Goal: Task Accomplishment & Management: Manage account settings

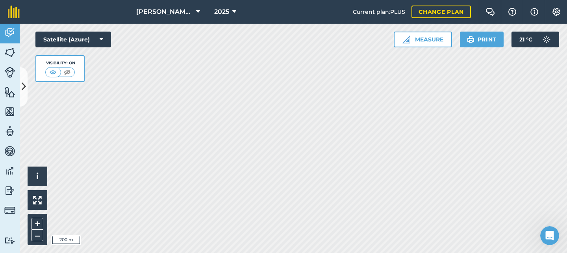
scroll to position [95, 0]
click at [418, 37] on button "Measure" at bounding box center [423, 40] width 58 height 16
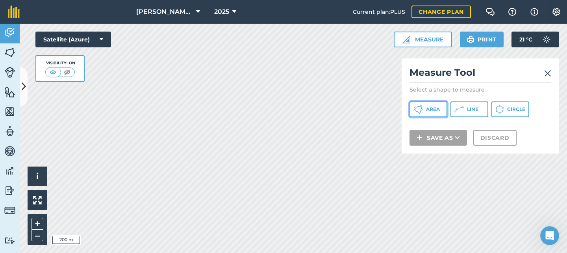
click at [424, 110] on button "Area" at bounding box center [429, 109] width 38 height 16
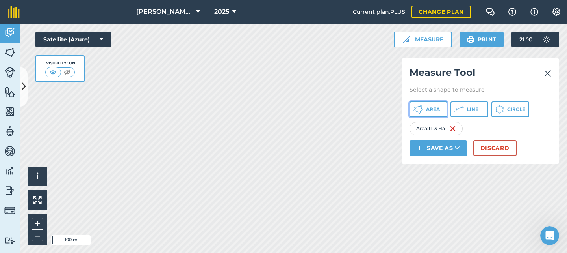
click at [433, 109] on span "Area" at bounding box center [433, 109] width 14 height 6
click at [428, 105] on button "Area" at bounding box center [429, 109] width 38 height 16
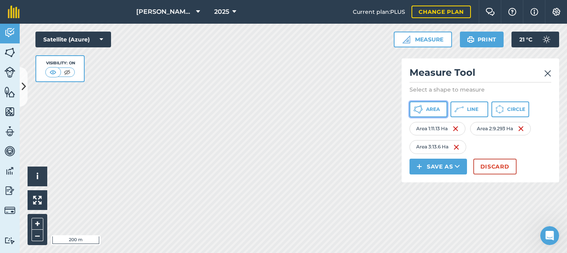
click at [429, 109] on span "Area" at bounding box center [433, 109] width 14 height 6
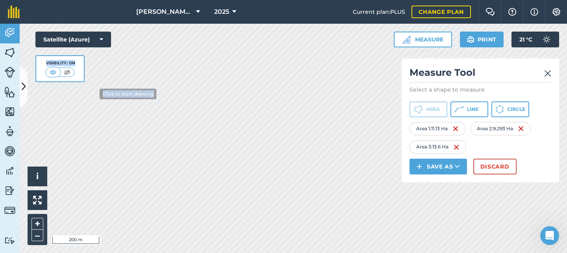
click at [93, 92] on div "Click to start drawing i © 2025 TomTom, Microsoft 200 m + – Satellite (Azure) V…" at bounding box center [294, 138] width 548 height 229
click at [106, 61] on div "Satellite (Azure) Visibility: On" at bounding box center [73, 57] width 76 height 50
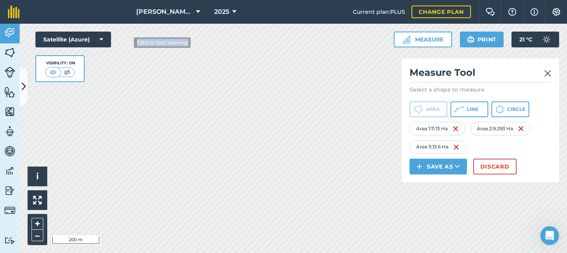
click at [128, 42] on div "Click to start drawing i © 2025 TomTom, Microsoft 200 m + – Satellite (Azure) V…" at bounding box center [294, 138] width 548 height 229
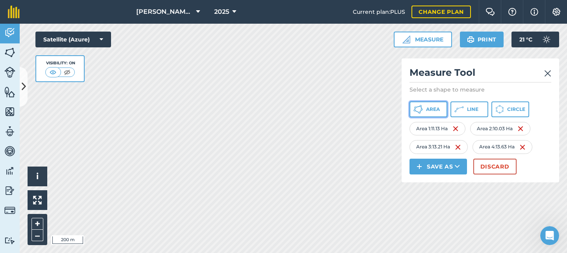
click at [435, 110] on span "Area" at bounding box center [433, 109] width 14 height 6
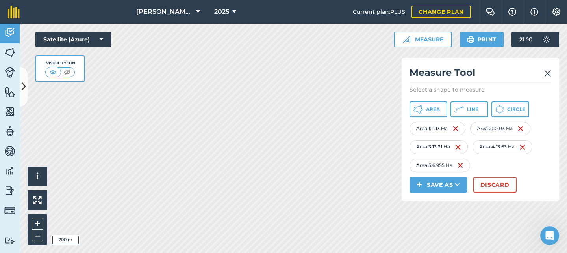
click at [548, 72] on img at bounding box center [547, 73] width 7 height 9
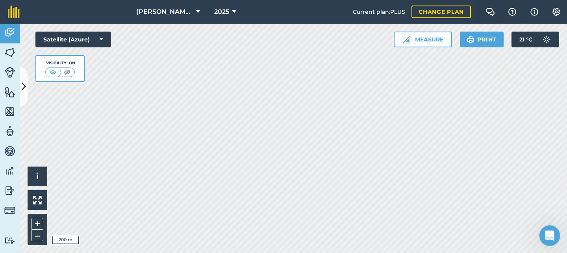
click at [541, 234] on div "Open Intercom Messenger" at bounding box center [549, 234] width 26 height 26
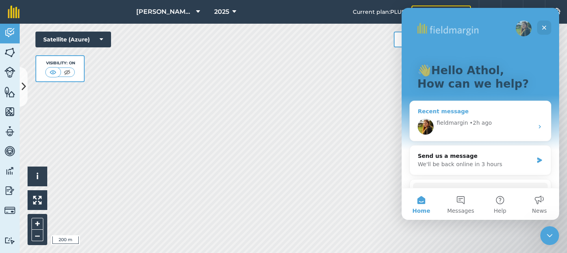
scroll to position [39, 0]
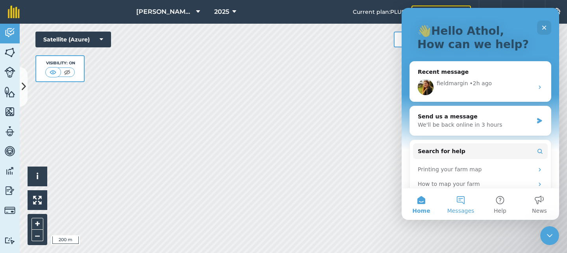
click at [465, 201] on button "Messages" at bounding box center [460, 204] width 39 height 32
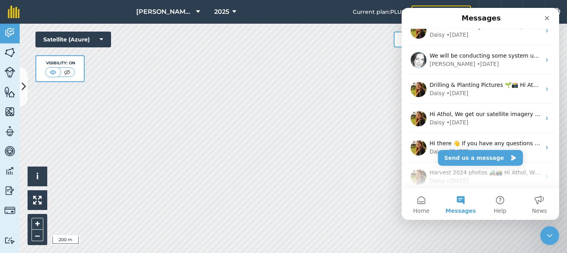
scroll to position [0, 0]
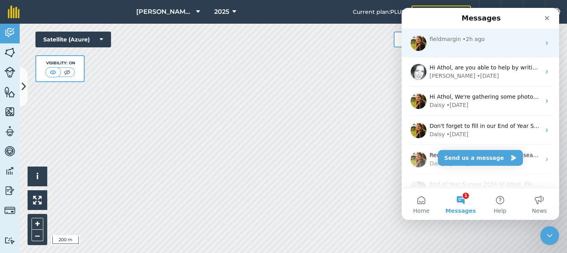
click at [466, 46] on div "fieldmargin • 2h ago" at bounding box center [481, 43] width 158 height 28
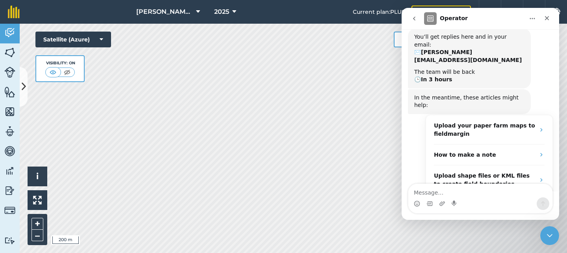
scroll to position [16, 0]
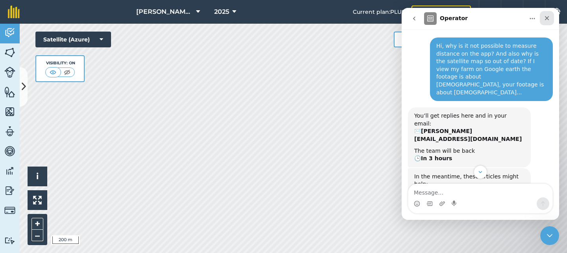
click at [546, 19] on icon "Close" at bounding box center [547, 18] width 6 height 6
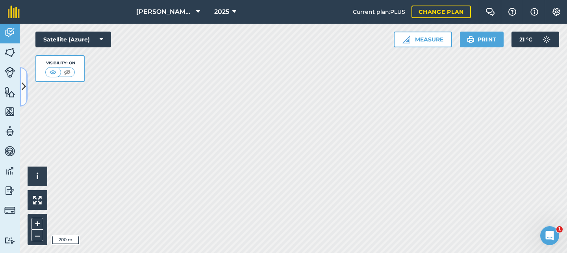
click at [27, 89] on button at bounding box center [24, 86] width 8 height 39
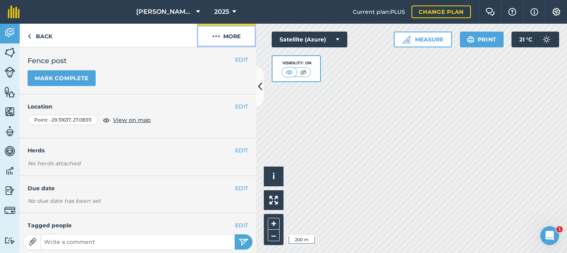
click at [220, 37] on img at bounding box center [216, 36] width 8 height 9
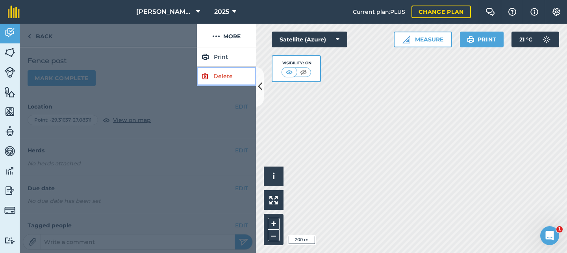
click at [215, 73] on link "Delete" at bounding box center [226, 76] width 59 height 19
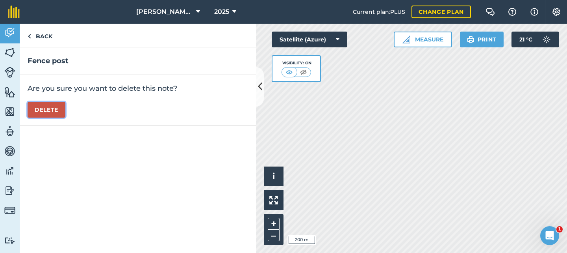
click at [48, 110] on button "Delete" at bounding box center [47, 110] width 38 height 16
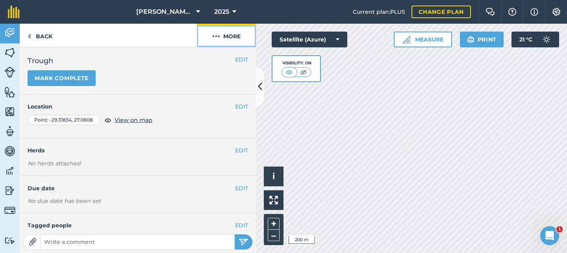
click at [221, 37] on button "More" at bounding box center [226, 35] width 59 height 23
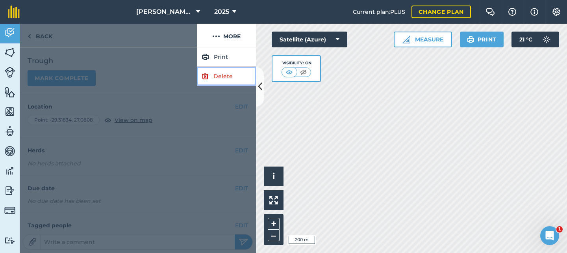
click at [215, 78] on link "Delete" at bounding box center [226, 76] width 59 height 19
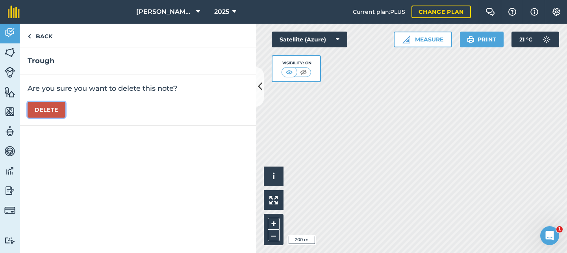
click at [56, 108] on button "Delete" at bounding box center [47, 110] width 38 height 16
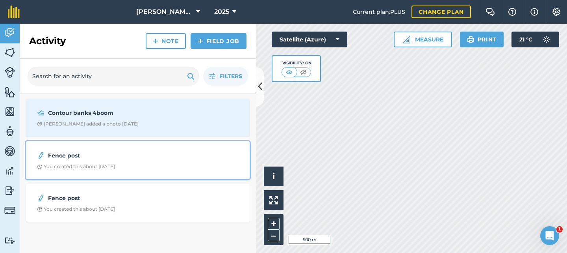
click at [67, 162] on div "Fence post You created this about [DATE]" at bounding box center [138, 160] width 214 height 28
click at [85, 158] on strong "Fence post" at bounding box center [110, 155] width 125 height 9
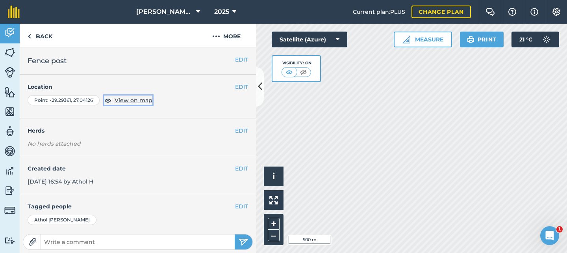
click at [130, 98] on span "View on map" at bounding box center [134, 100] width 38 height 9
click at [221, 35] on button "More" at bounding box center [226, 35] width 59 height 23
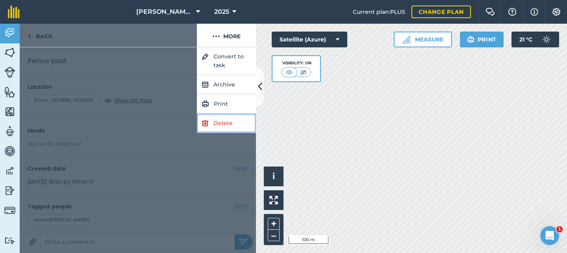
click at [215, 126] on link "Delete" at bounding box center [226, 122] width 59 height 19
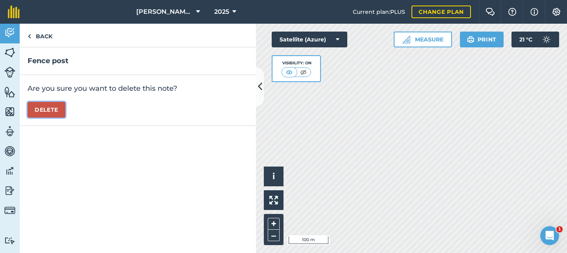
click at [44, 113] on button "Delete" at bounding box center [47, 110] width 38 height 16
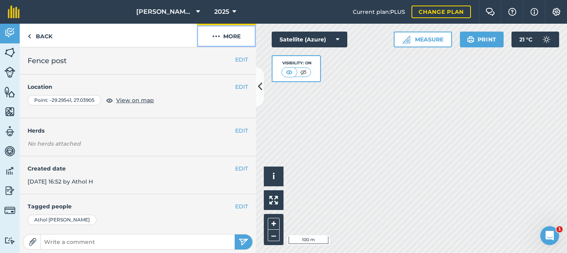
click at [227, 35] on button "More" at bounding box center [226, 35] width 59 height 23
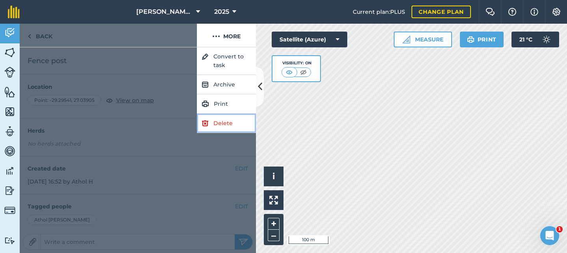
click at [223, 125] on link "Delete" at bounding box center [226, 122] width 59 height 19
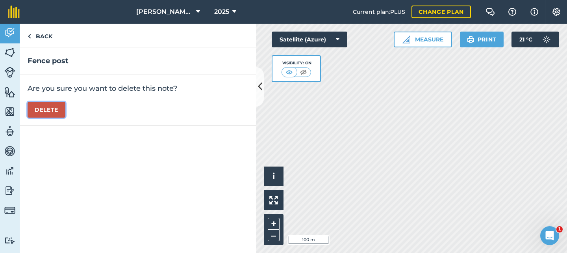
click at [47, 108] on button "Delete" at bounding box center [47, 110] width 38 height 16
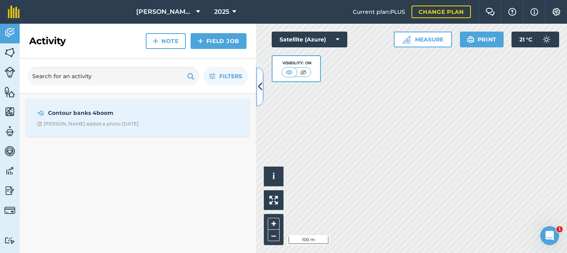
click at [258, 90] on button at bounding box center [260, 86] width 8 height 39
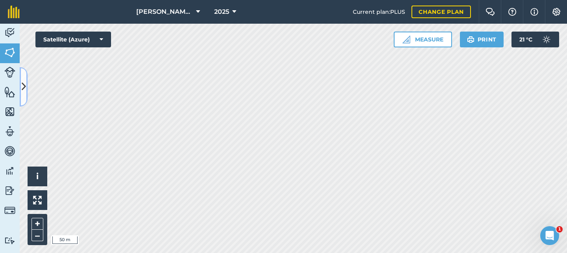
click at [26, 80] on button at bounding box center [24, 86] width 8 height 39
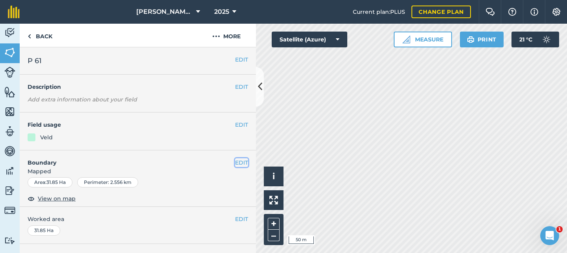
click at [235, 162] on button "EDIT" at bounding box center [241, 162] width 13 height 9
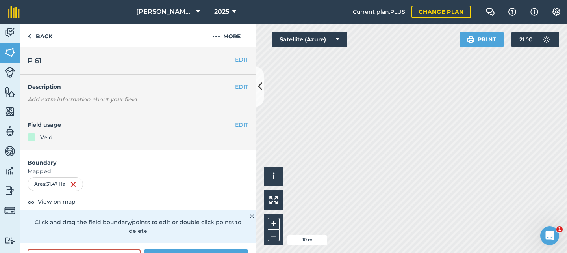
scroll to position [79, 0]
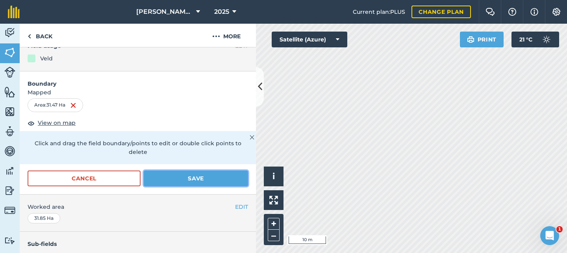
click at [191, 180] on button "Save" at bounding box center [196, 178] width 104 height 16
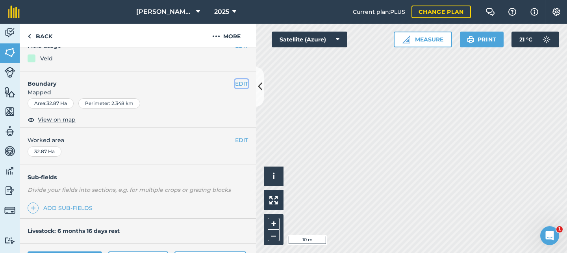
click at [235, 82] on button "EDIT" at bounding box center [241, 83] width 13 height 9
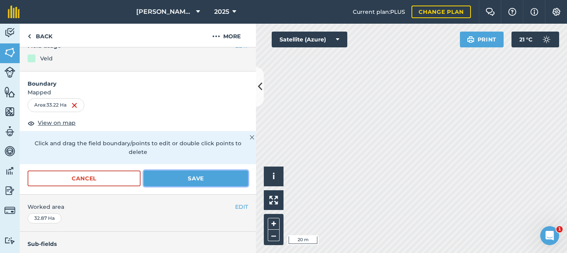
click at [207, 176] on button "Save" at bounding box center [196, 178] width 104 height 16
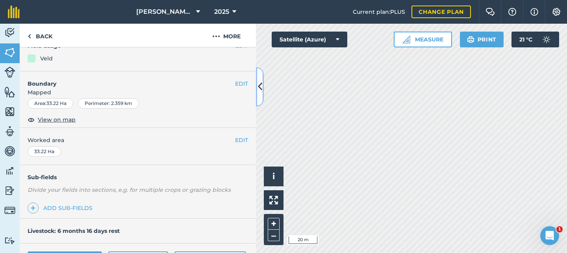
click at [261, 84] on icon at bounding box center [260, 87] width 4 height 14
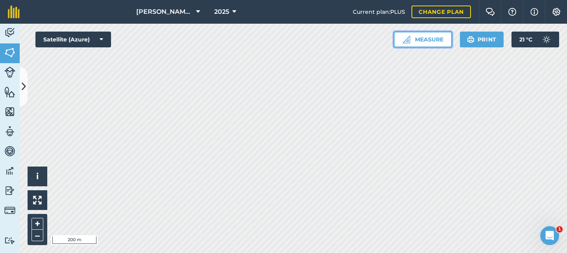
click at [421, 37] on button "Measure" at bounding box center [423, 40] width 58 height 16
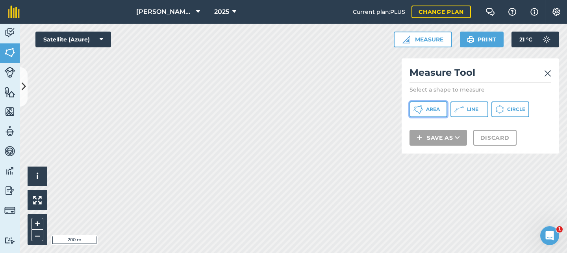
click at [436, 109] on span "Area" at bounding box center [433, 109] width 14 height 6
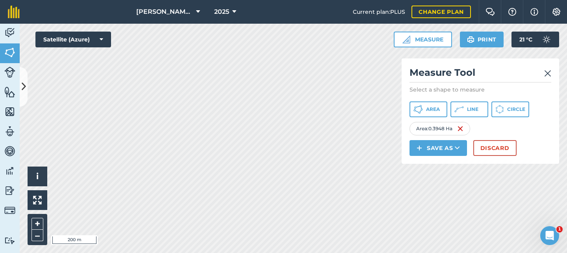
click at [547, 72] on img at bounding box center [547, 73] width 7 height 9
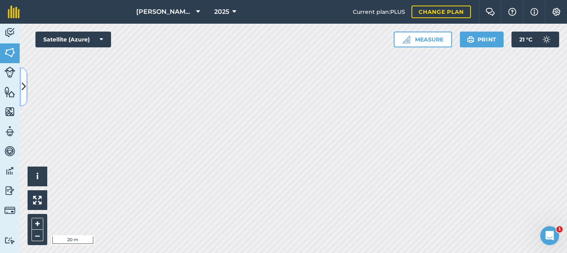
click at [21, 87] on button at bounding box center [24, 86] width 8 height 39
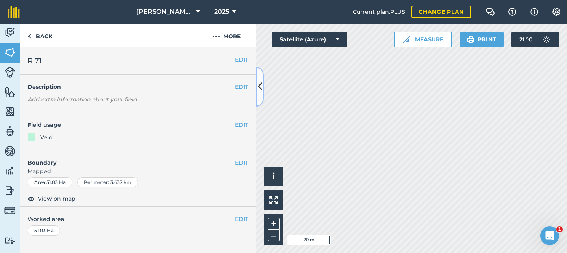
scroll to position [39, 0]
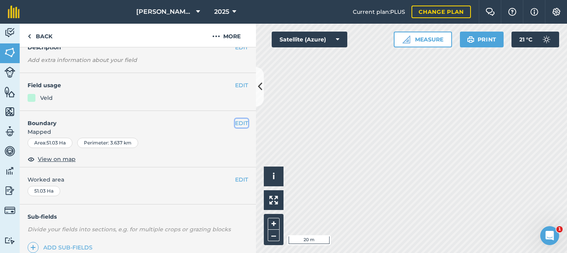
click at [235, 121] on button "EDIT" at bounding box center [241, 123] width 13 height 9
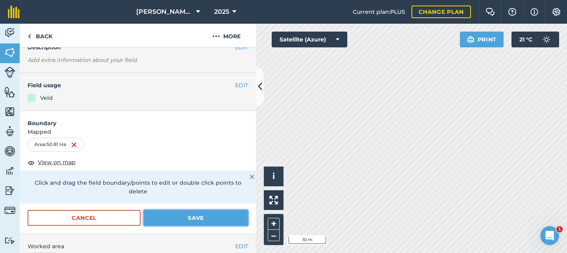
click at [178, 221] on button "Save" at bounding box center [196, 218] width 104 height 16
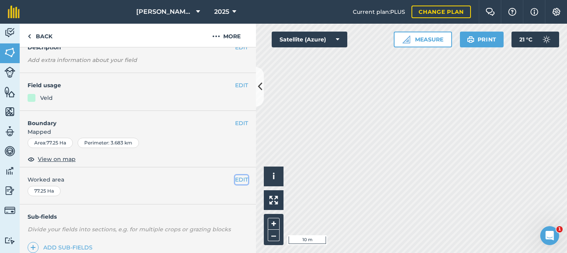
click at [235, 177] on button "EDIT" at bounding box center [241, 179] width 13 height 9
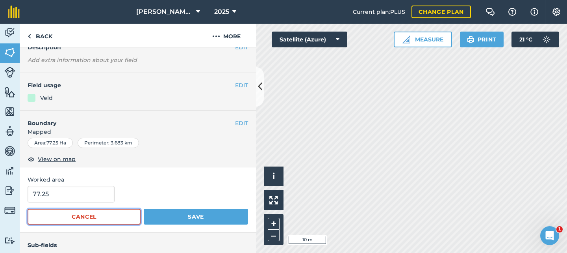
click at [116, 217] on button "Cancel" at bounding box center [84, 216] width 113 height 16
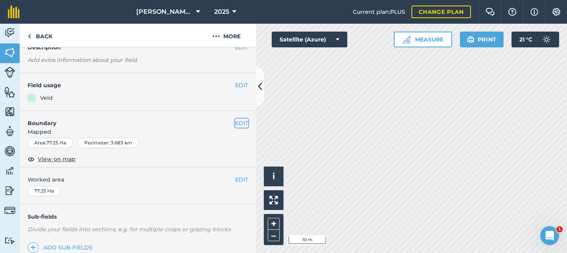
click at [235, 121] on button "EDIT" at bounding box center [241, 123] width 13 height 9
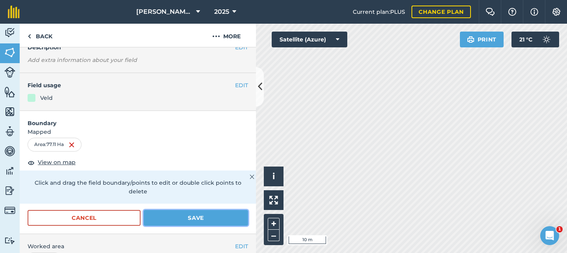
click at [193, 217] on button "Save" at bounding box center [196, 218] width 104 height 16
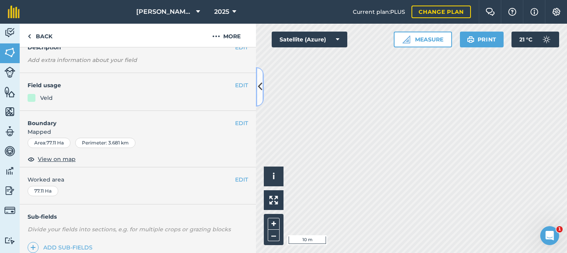
click at [261, 87] on icon at bounding box center [260, 87] width 4 height 14
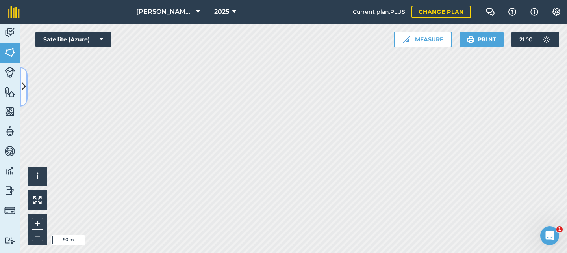
click at [22, 90] on icon at bounding box center [24, 87] width 4 height 14
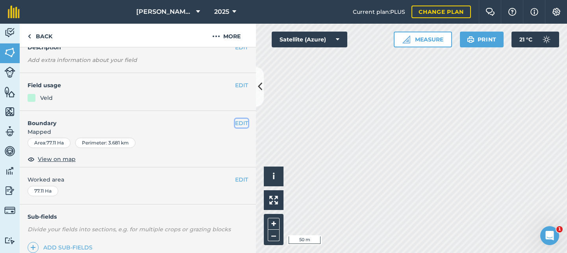
click at [235, 124] on button "EDIT" at bounding box center [241, 123] width 13 height 9
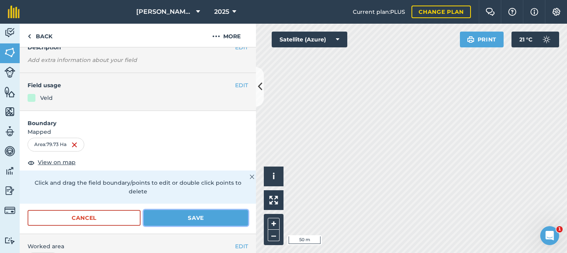
click at [192, 214] on button "Save" at bounding box center [196, 218] width 104 height 16
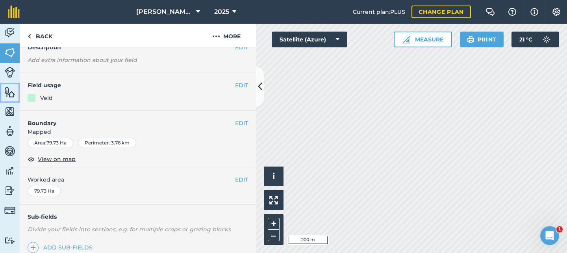
click at [7, 93] on img at bounding box center [9, 92] width 11 height 12
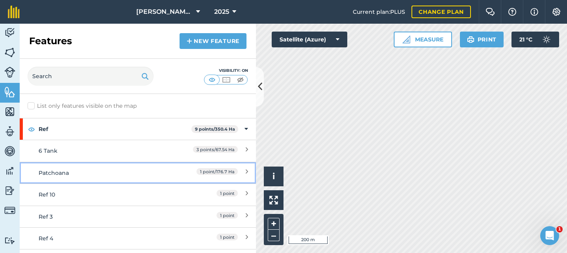
click at [169, 175] on div "Patchoana" at bounding box center [109, 172] width 140 height 9
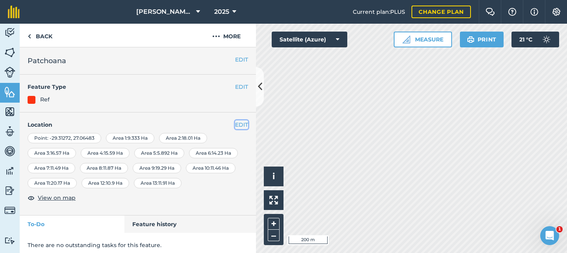
click at [235, 125] on button "EDIT" at bounding box center [241, 124] width 13 height 9
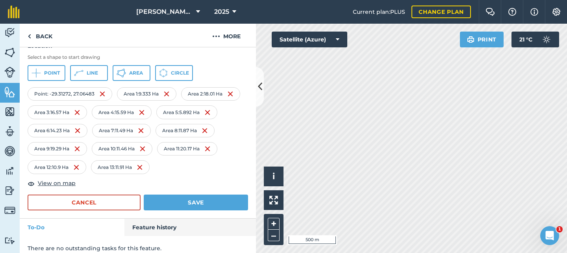
scroll to position [86, 0]
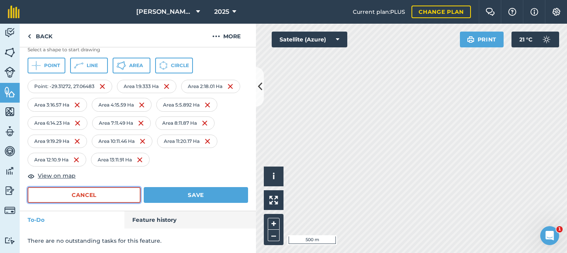
click at [80, 191] on button "Cancel" at bounding box center [84, 195] width 113 height 16
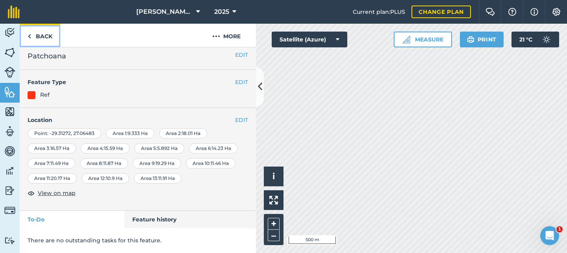
click at [33, 35] on link "Back" at bounding box center [40, 35] width 41 height 23
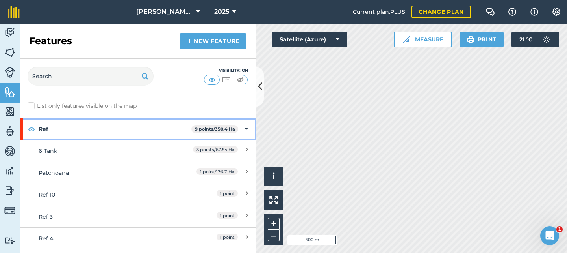
click at [95, 132] on strong "Ref" at bounding box center [115, 128] width 153 height 21
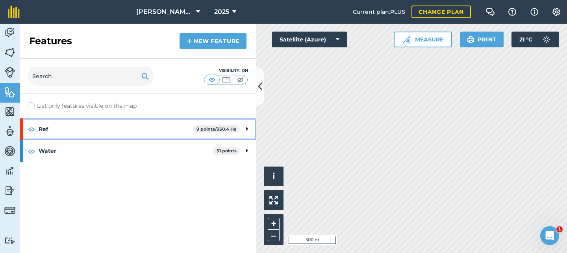
click at [95, 132] on strong "Ref" at bounding box center [116, 128] width 154 height 21
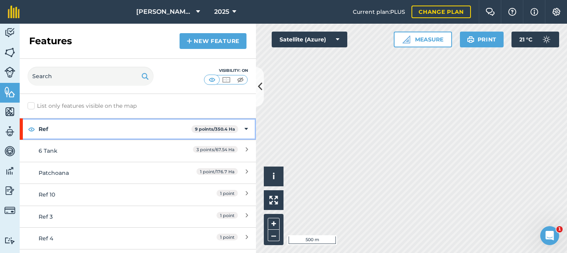
click at [42, 128] on strong "Ref" at bounding box center [115, 128] width 153 height 21
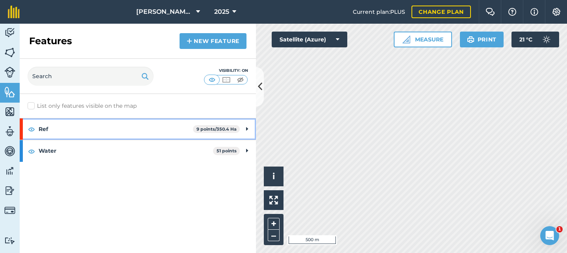
click at [93, 128] on strong "Ref" at bounding box center [116, 128] width 154 height 21
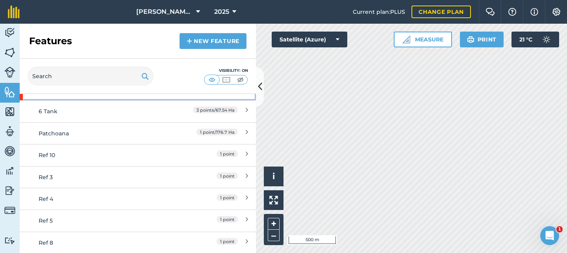
scroll to position [79, 0]
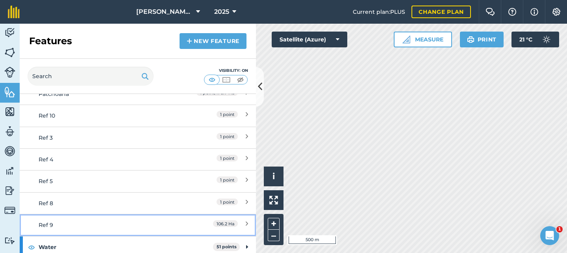
click at [97, 224] on div "Ref 9" at bounding box center [109, 224] width 140 height 9
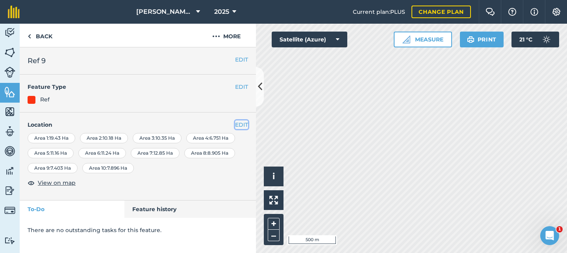
click at [241, 126] on button "EDIT" at bounding box center [241, 124] width 13 height 9
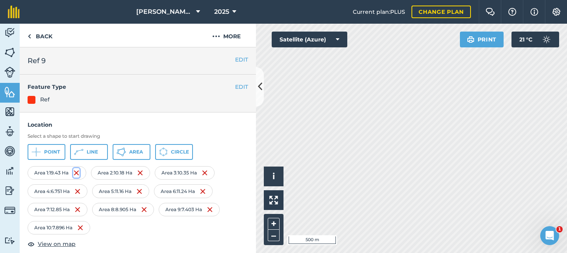
click at [78, 172] on img at bounding box center [76, 172] width 6 height 9
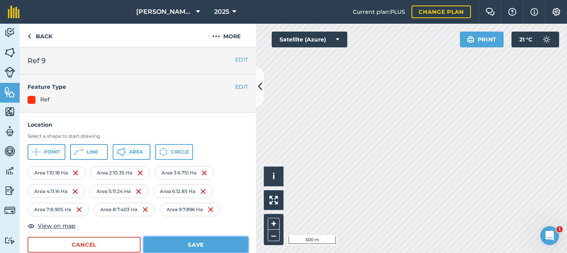
click at [183, 243] on button "Save" at bounding box center [196, 244] width 104 height 16
